Goal: Information Seeking & Learning: Learn about a topic

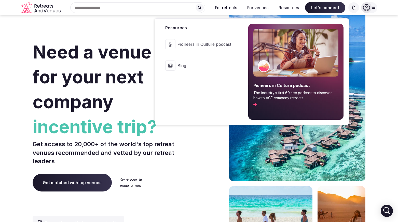
click at [183, 65] on span "Blog" at bounding box center [204, 66] width 54 height 6
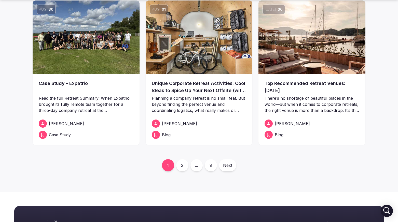
scroll to position [194, 0]
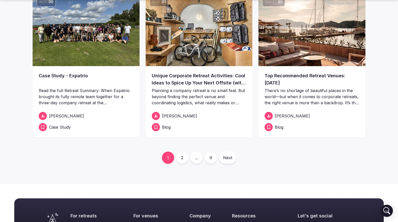
click at [185, 155] on link "2" at bounding box center [182, 158] width 12 height 12
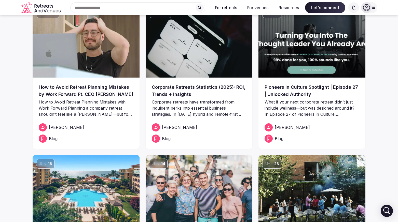
scroll to position [2, 0]
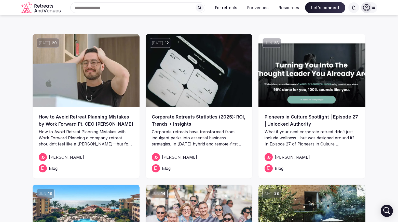
click at [181, 123] on link "Corporate Retreats Statistics (2025): ROI, Trends + Insights" at bounding box center [199, 121] width 95 height 14
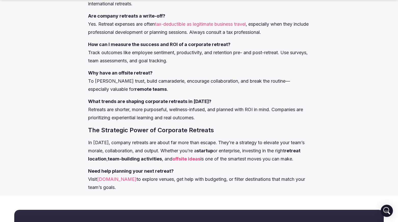
scroll to position [1063, 0]
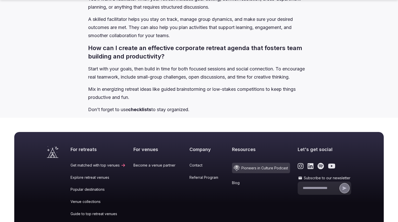
scroll to position [3614, 0]
